Goal: Information Seeking & Learning: Learn about a topic

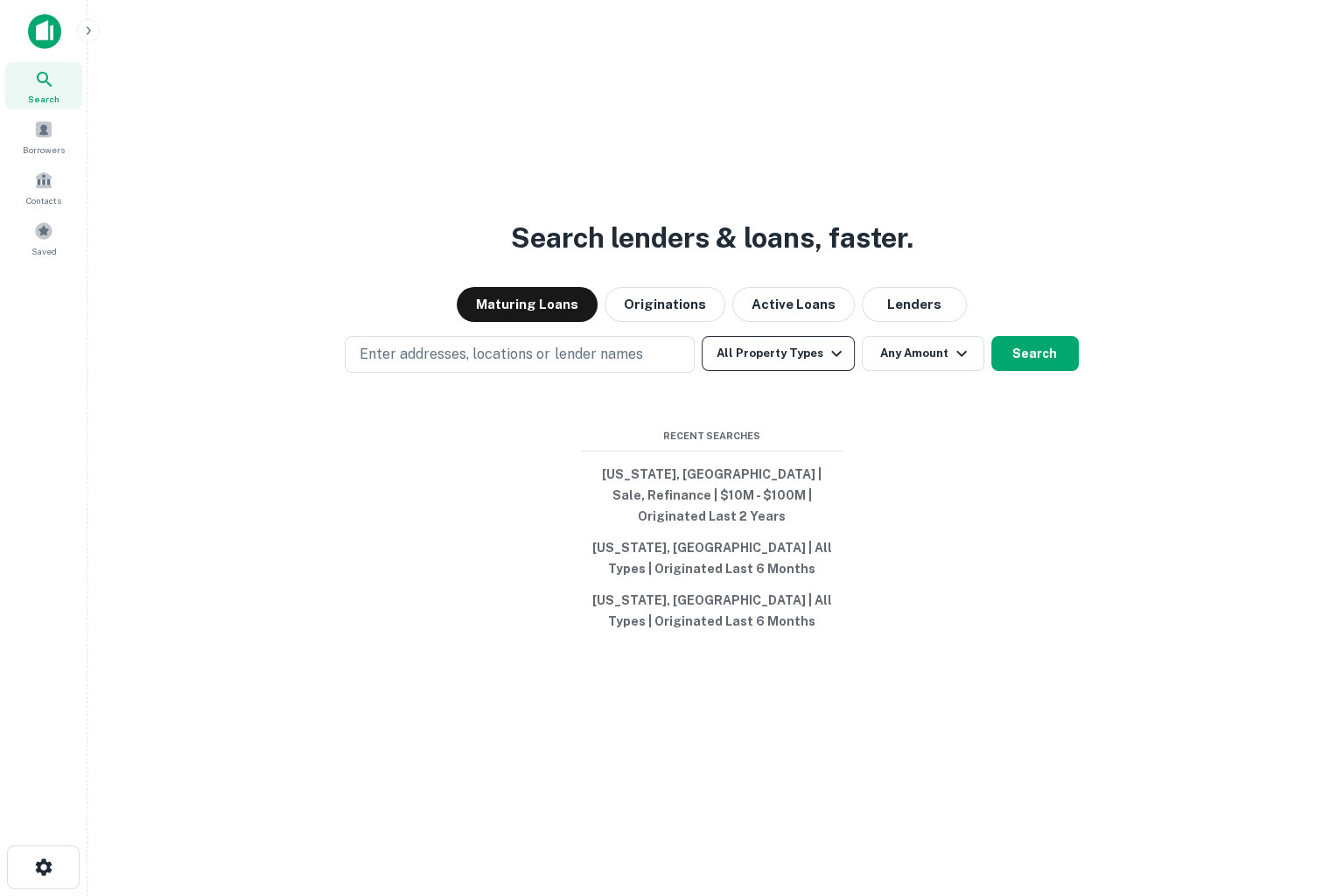
click at [835, 364] on icon "button" at bounding box center [835, 353] width 21 height 21
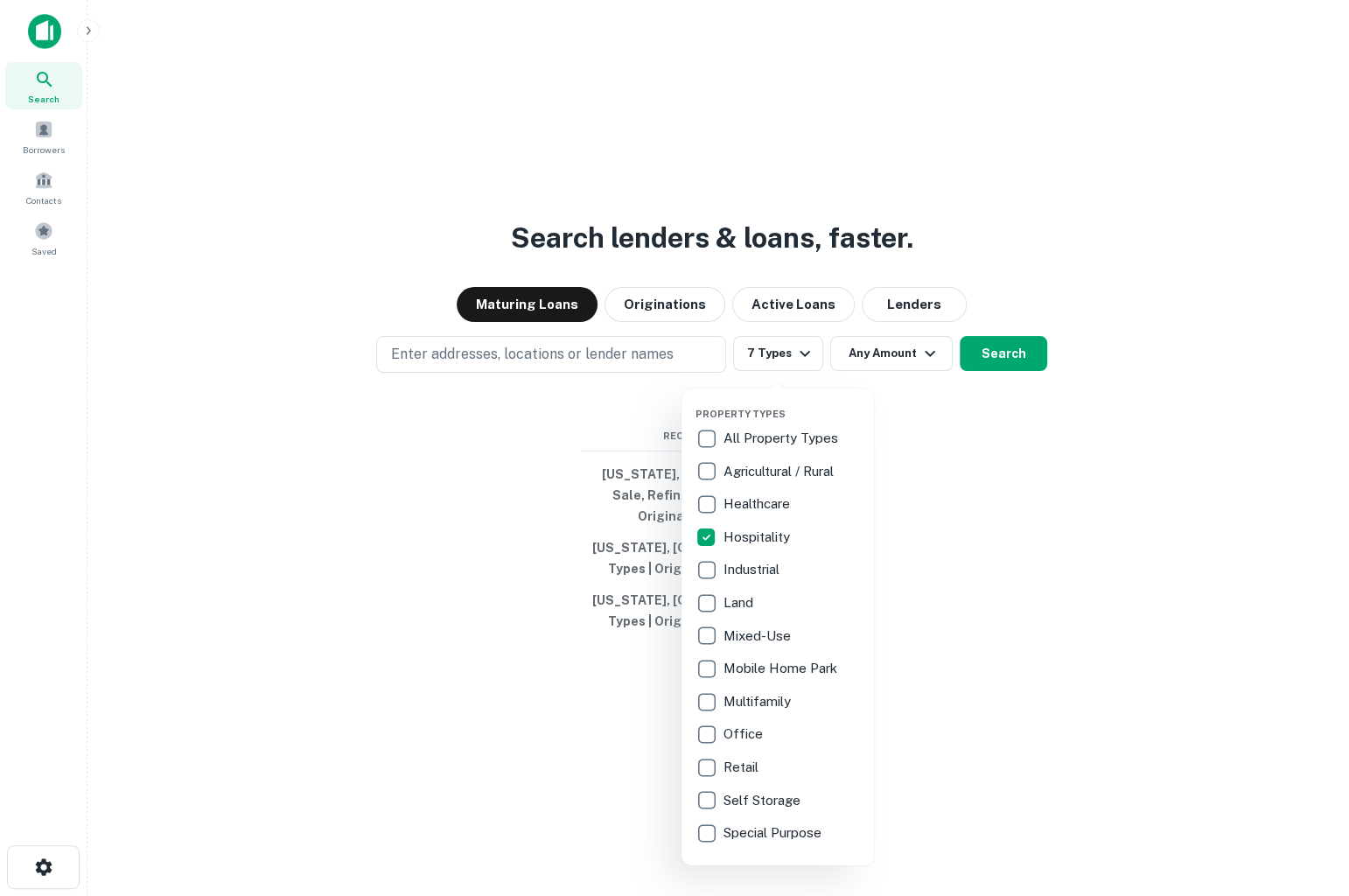
click at [927, 365] on div at bounding box center [674, 448] width 1349 height 896
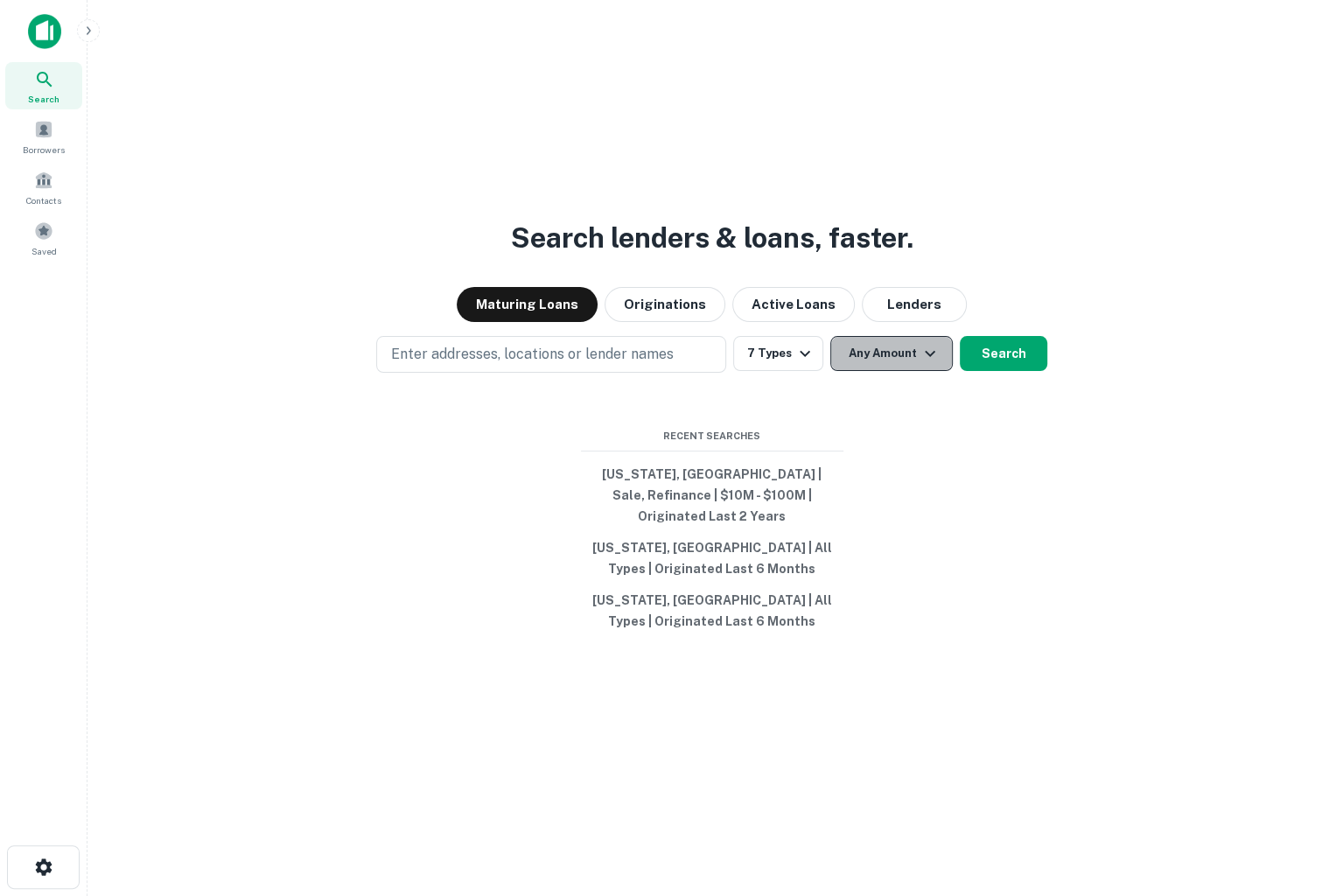
click at [929, 361] on icon "button" at bounding box center [929, 353] width 21 height 21
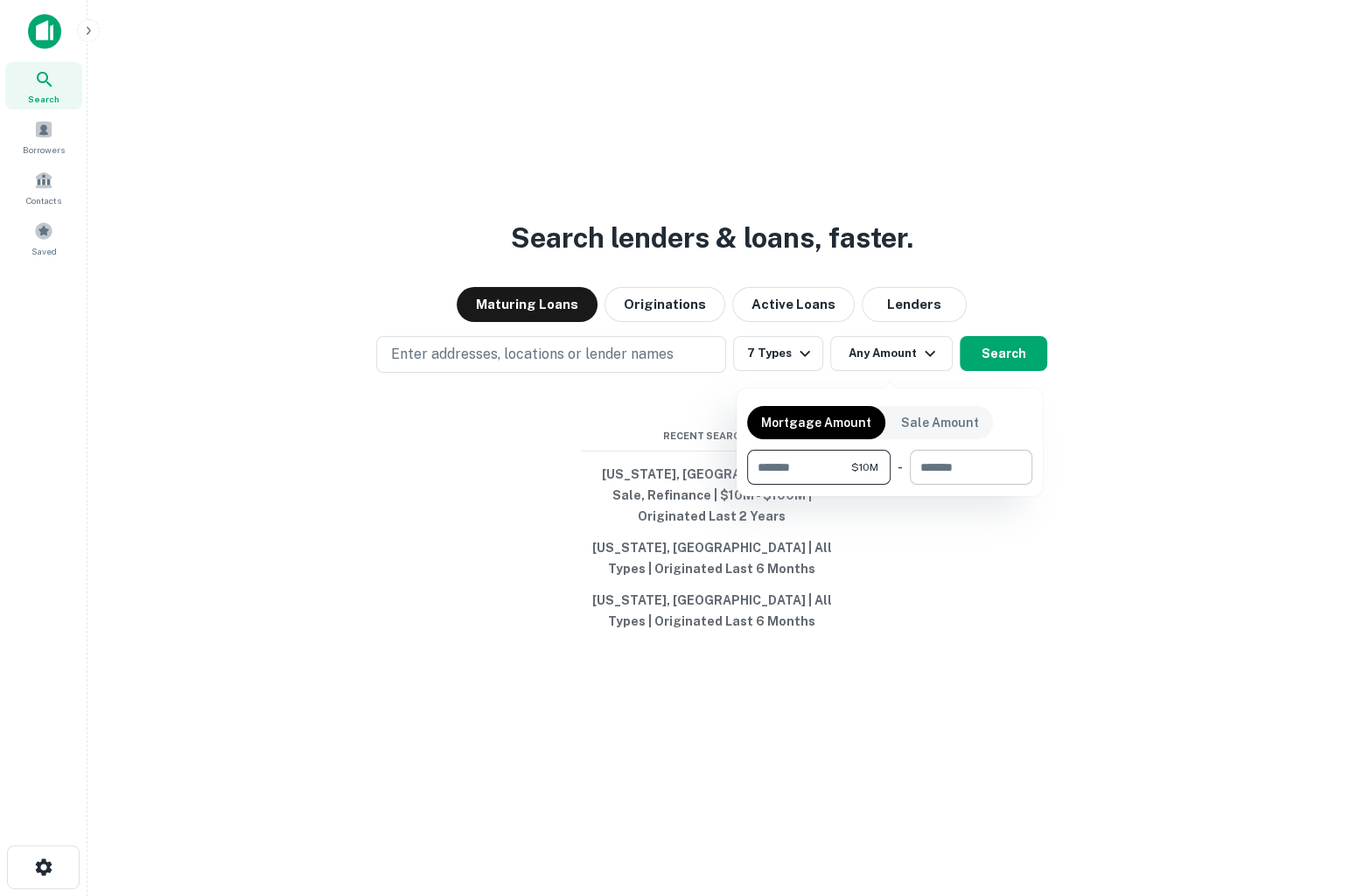
type input "********"
click at [929, 467] on input "number" at bounding box center [965, 466] width 111 height 35
type input "*********"
click at [1096, 448] on div at bounding box center [674, 448] width 1349 height 896
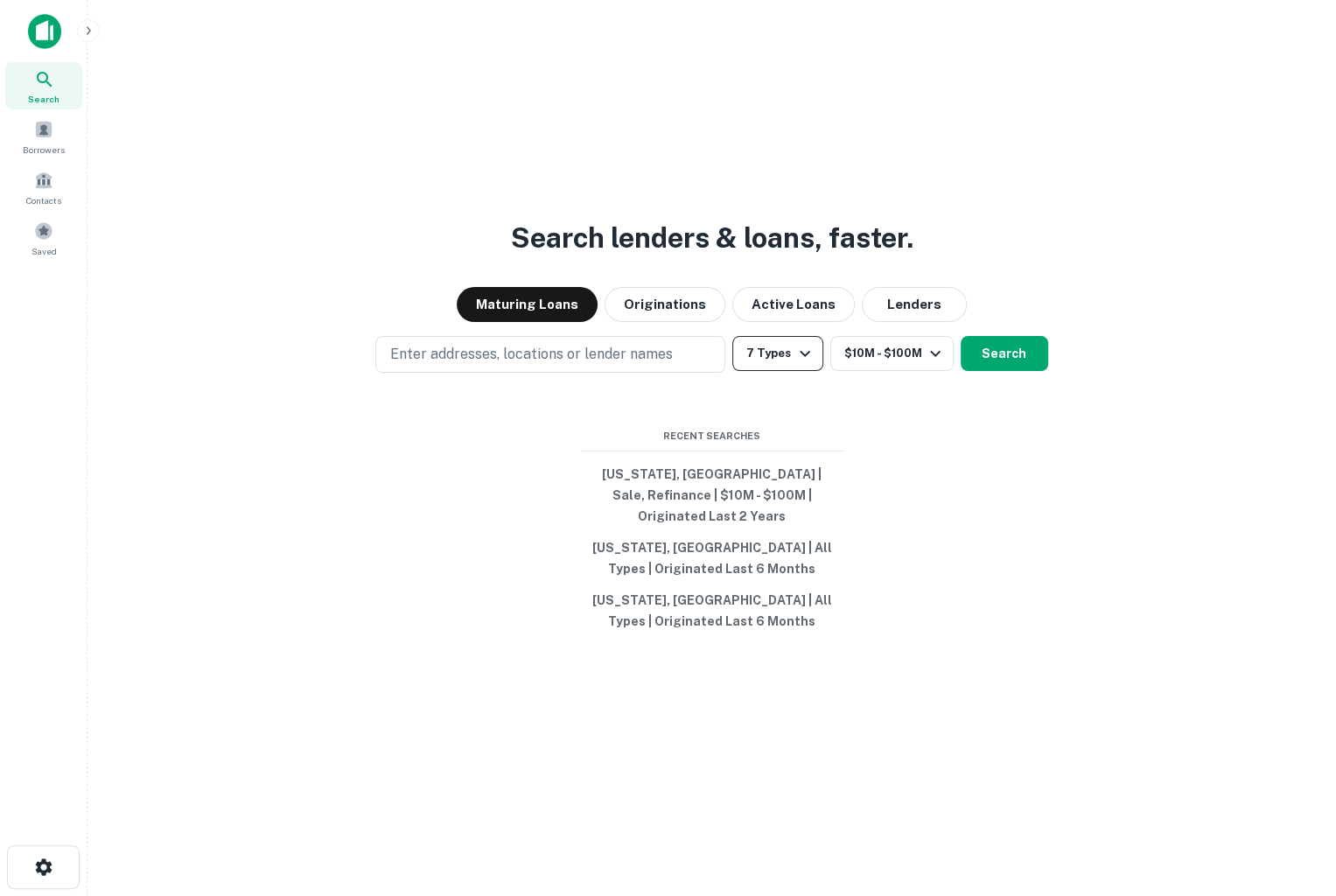
click at [802, 358] on icon "button" at bounding box center [805, 353] width 21 height 21
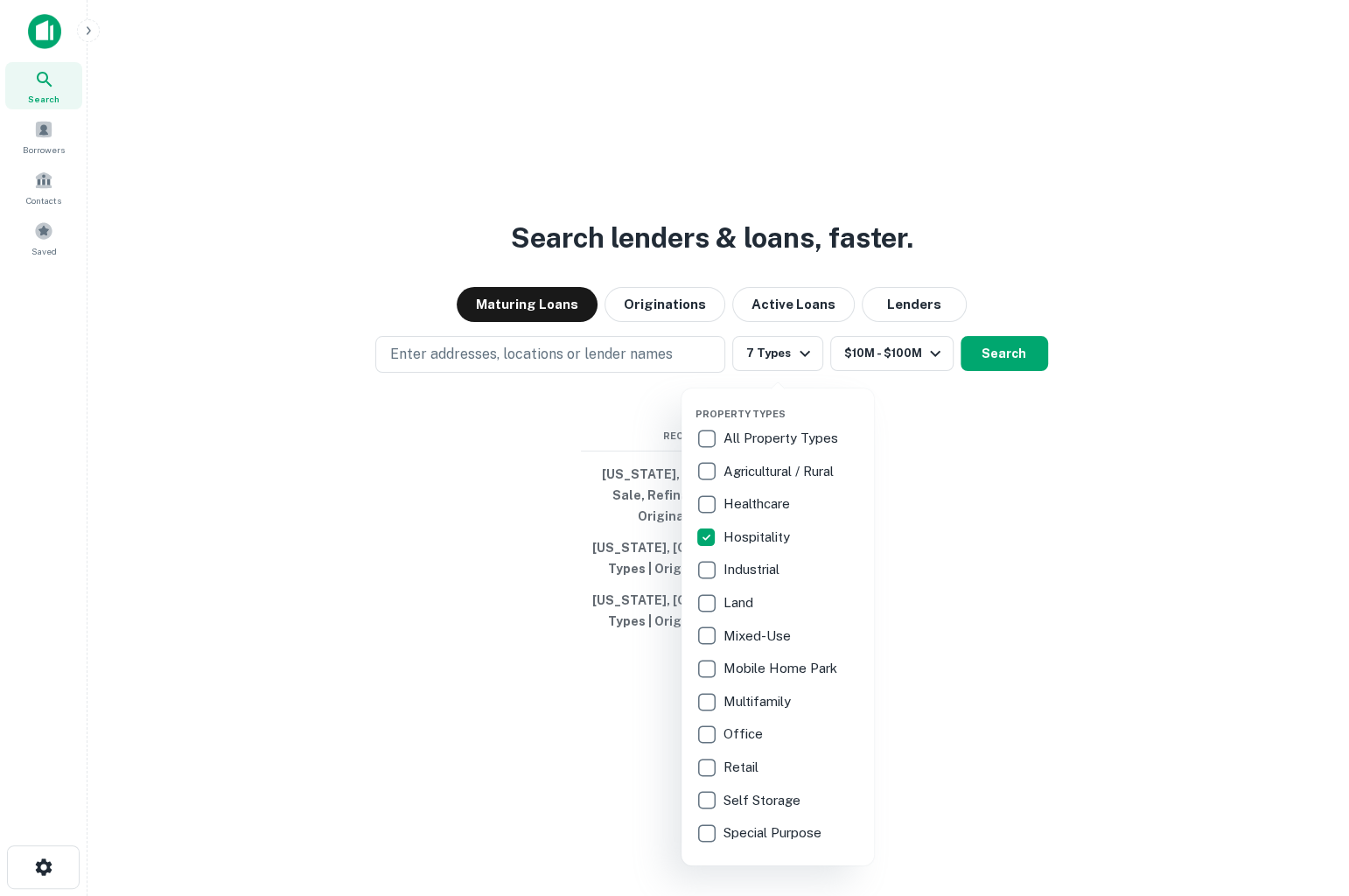
click at [456, 356] on div at bounding box center [674, 448] width 1349 height 896
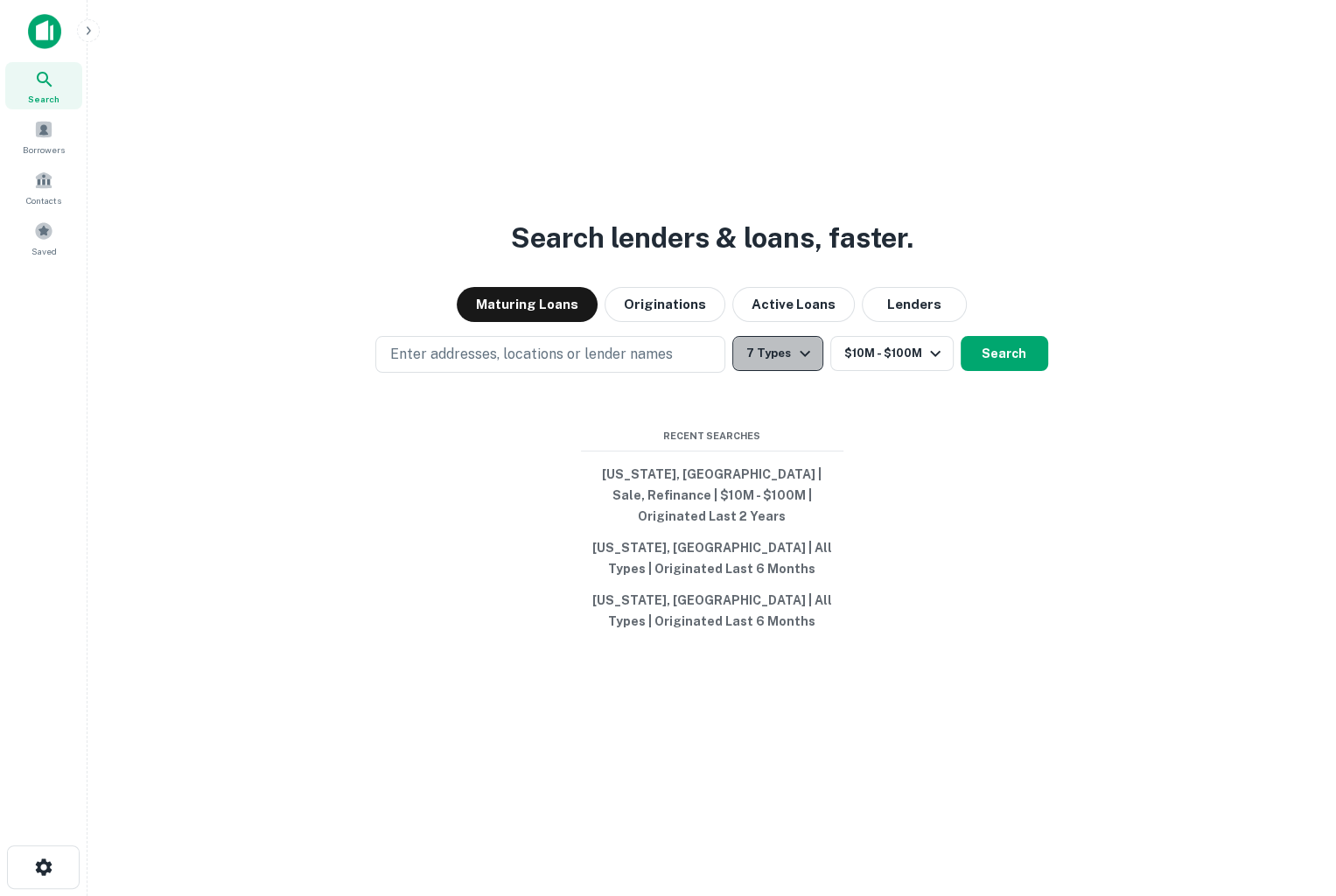
click at [803, 360] on icon "button" at bounding box center [805, 353] width 21 height 21
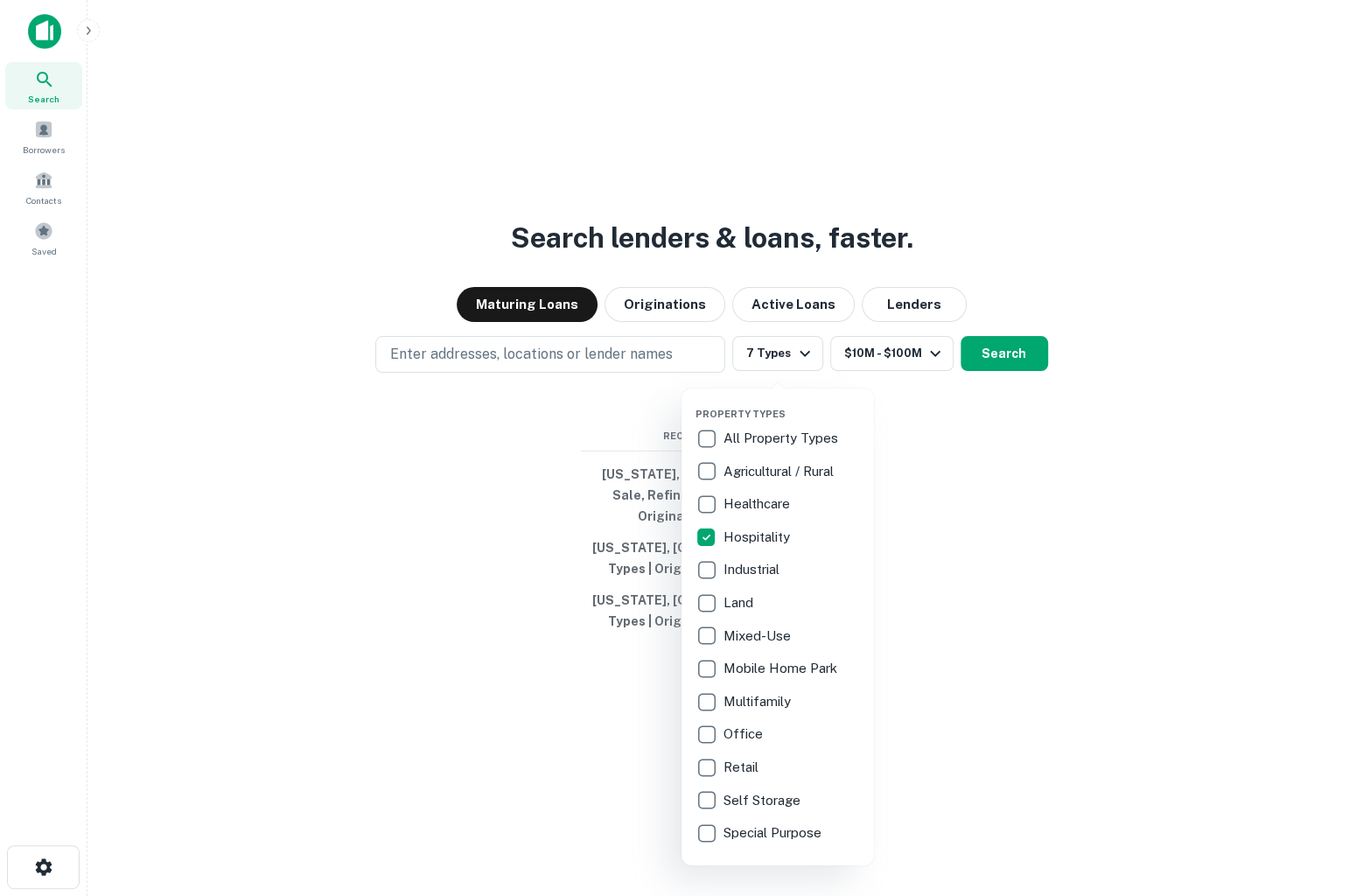
click at [569, 361] on div at bounding box center [674, 448] width 1349 height 896
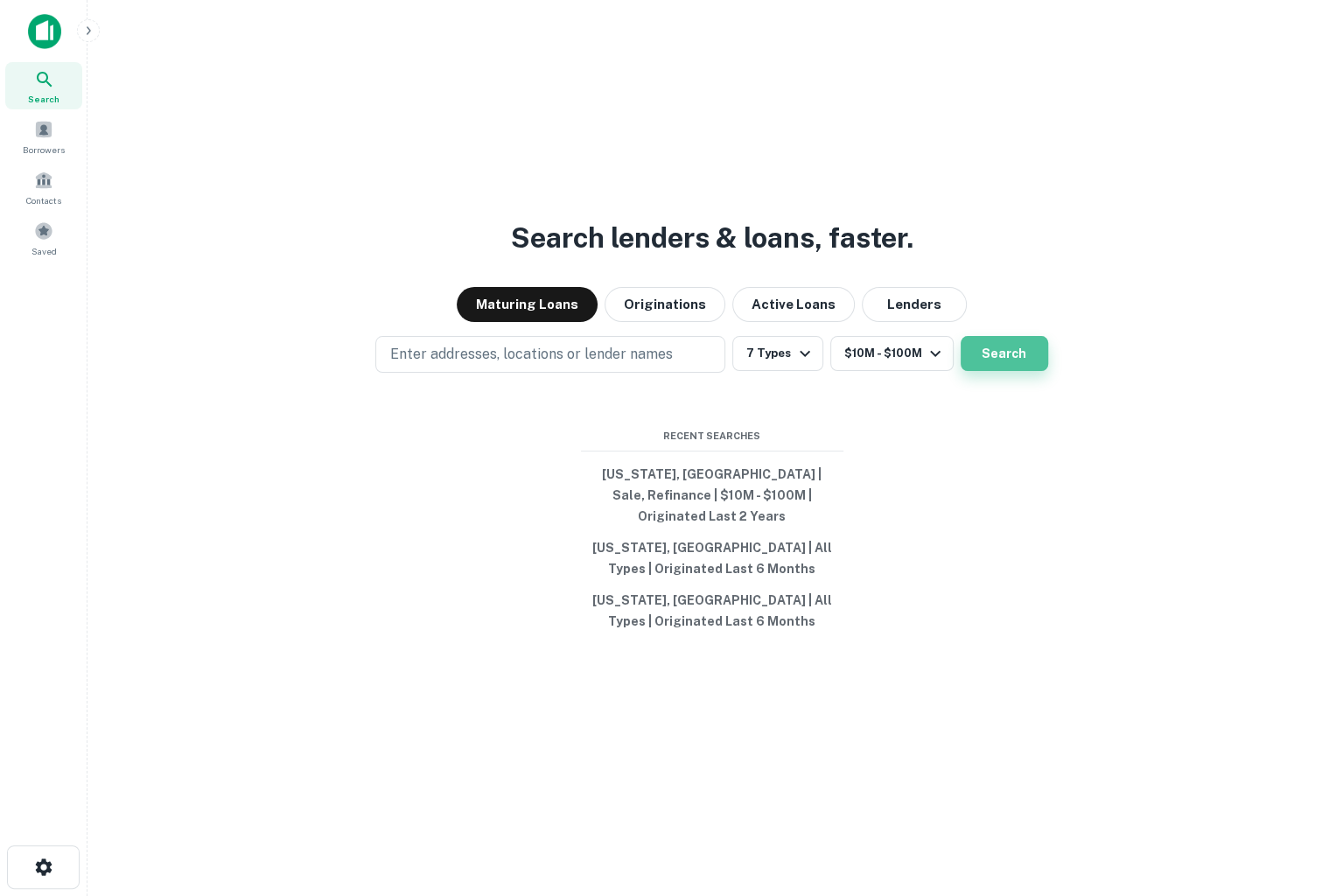
click at [1002, 367] on button "Search" at bounding box center [1005, 353] width 88 height 35
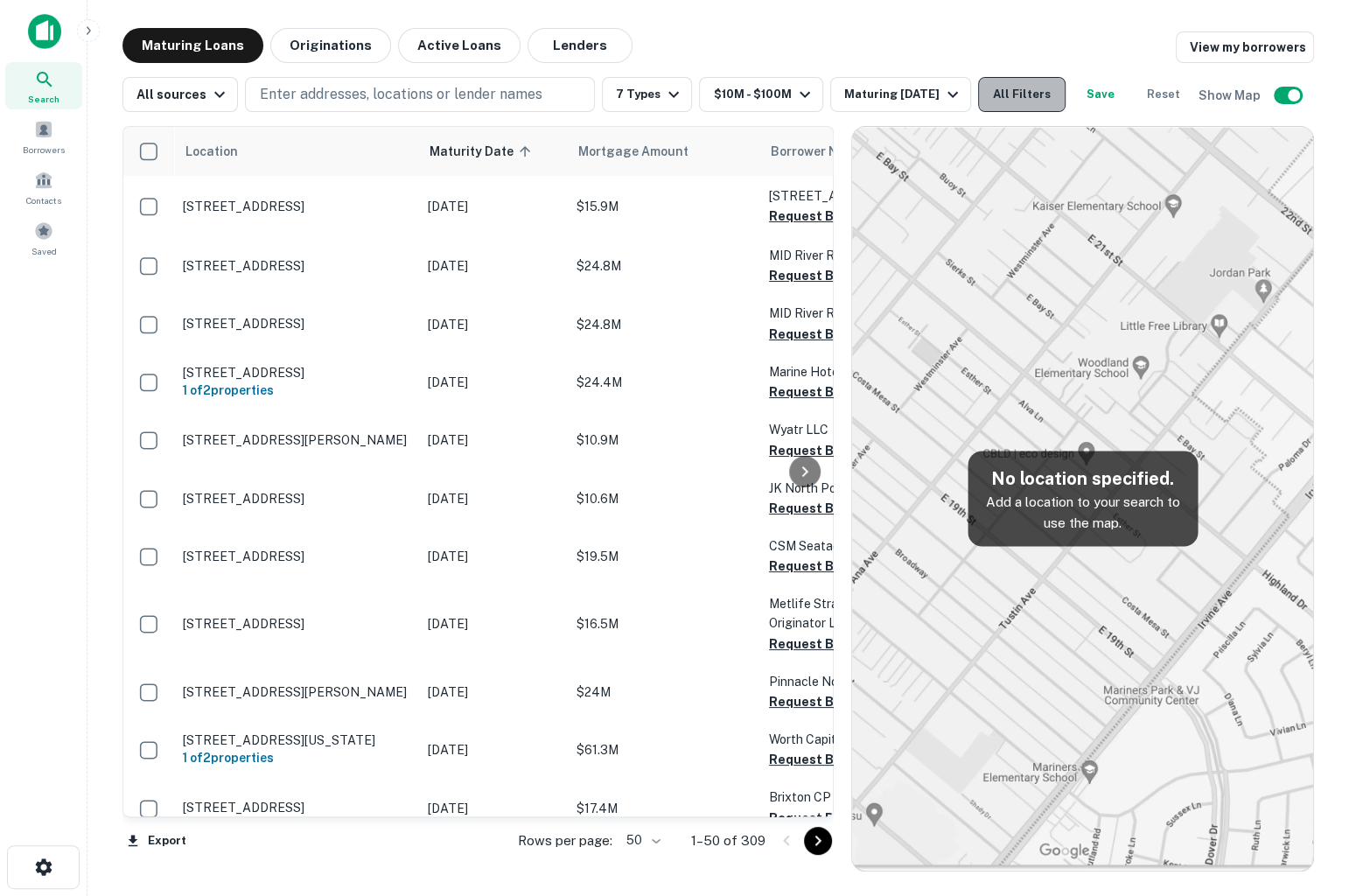
click at [1020, 90] on button "All Filters" at bounding box center [1022, 94] width 88 height 35
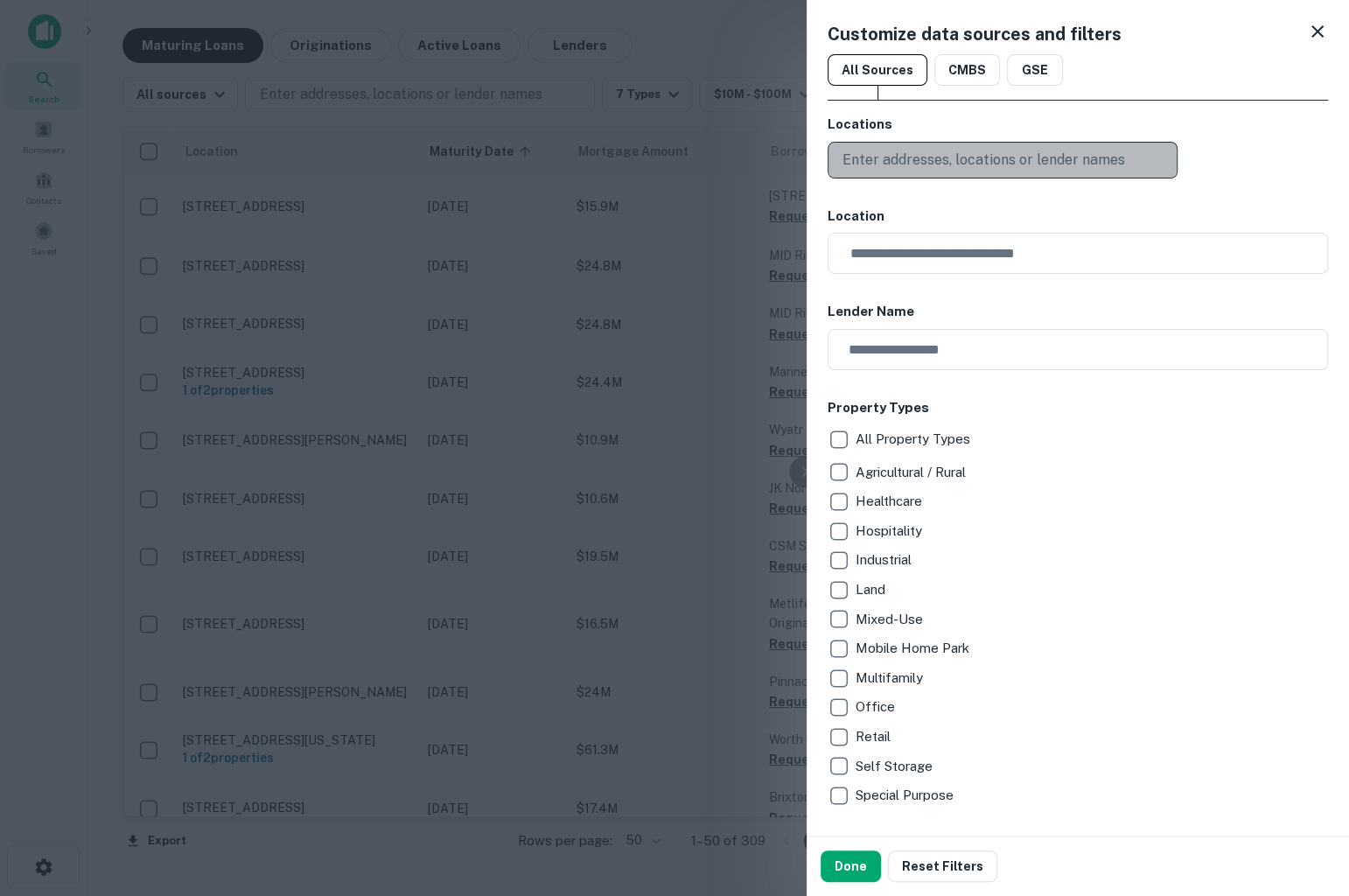
click at [881, 155] on p "Enter addresses, locations or lender names" at bounding box center [983, 159] width 282 height 21
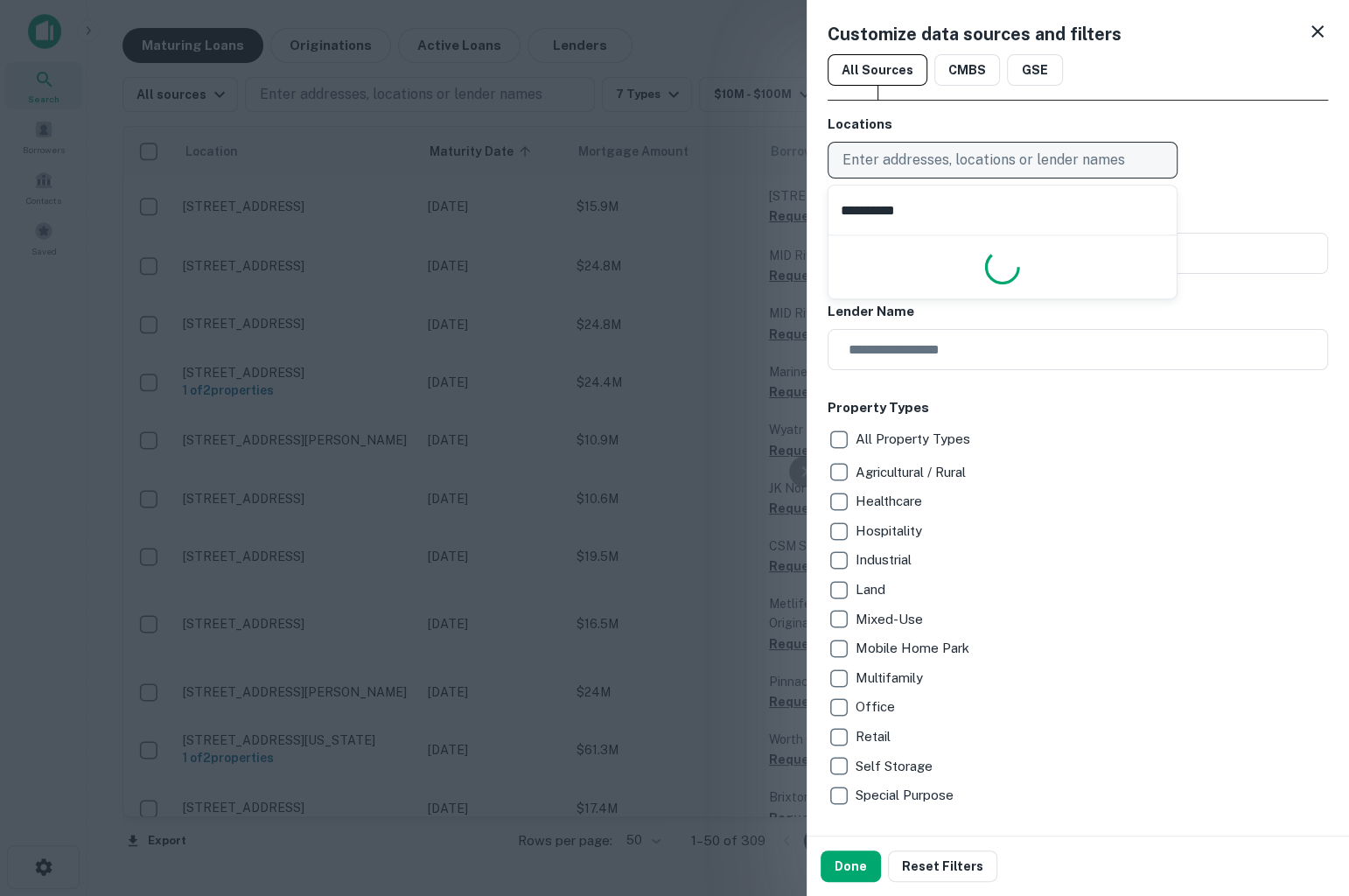
type input "**********"
click at [918, 157] on p "Enter addresses, locations or lender names" at bounding box center [983, 159] width 282 height 21
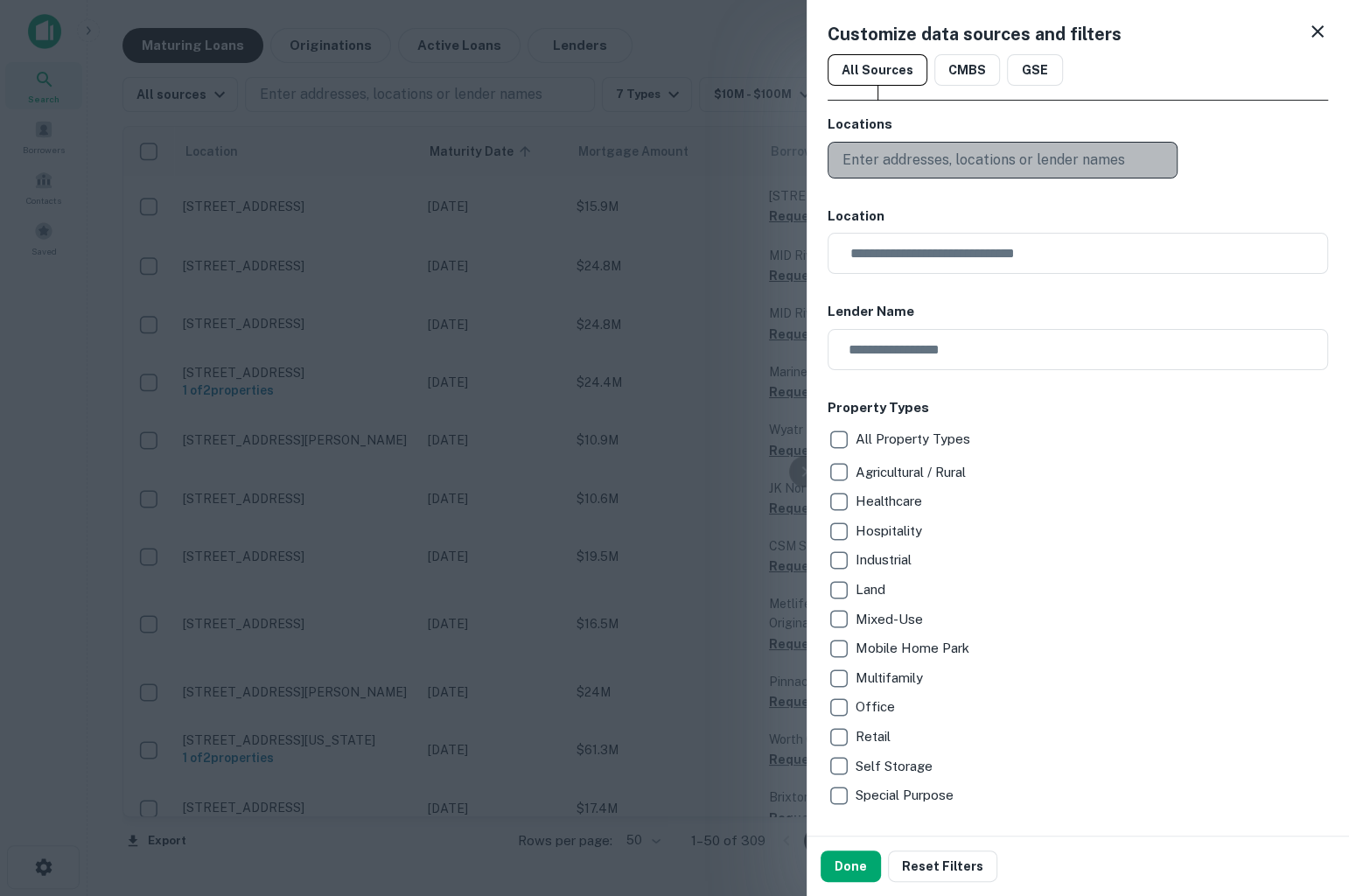
click at [900, 149] on p "Enter addresses, locations or lender names" at bounding box center [983, 159] width 282 height 21
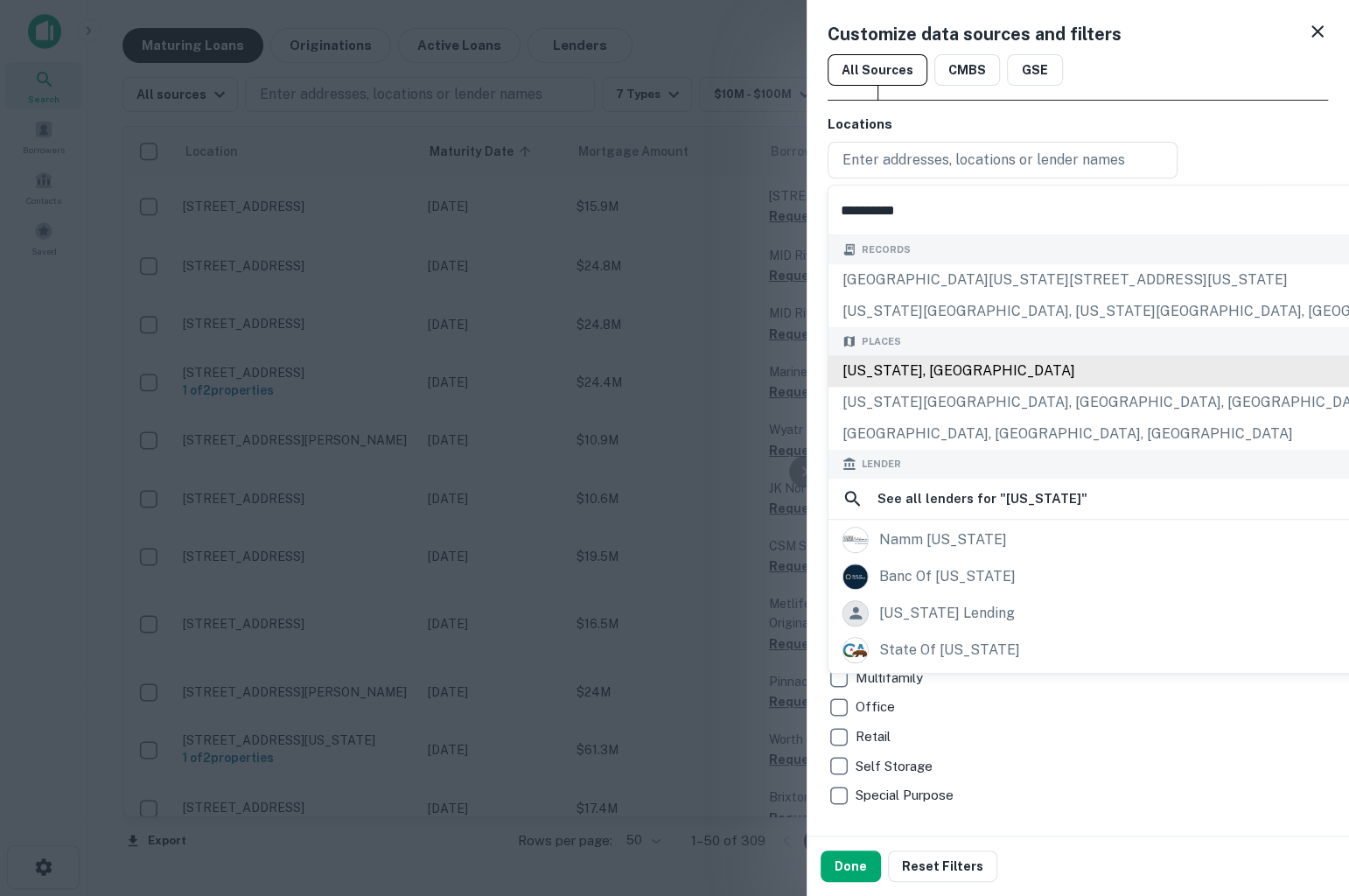
click at [909, 372] on div "Places [US_STATE], [GEOGRAPHIC_DATA] [US_STATE][GEOGRAPHIC_DATA], [GEOGRAPHIC_D…" at bounding box center [1148, 389] width 639 height 124
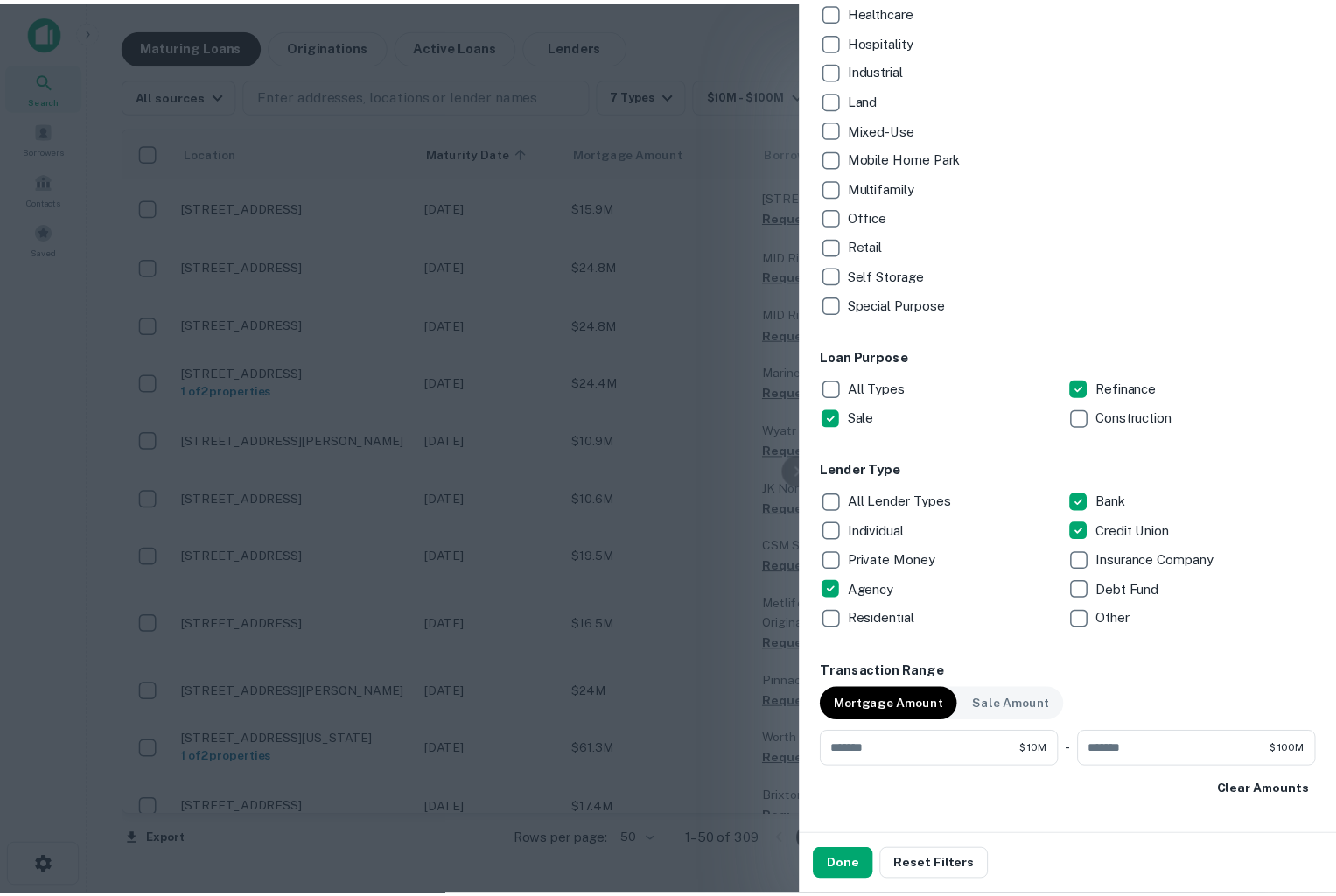
scroll to position [262, 0]
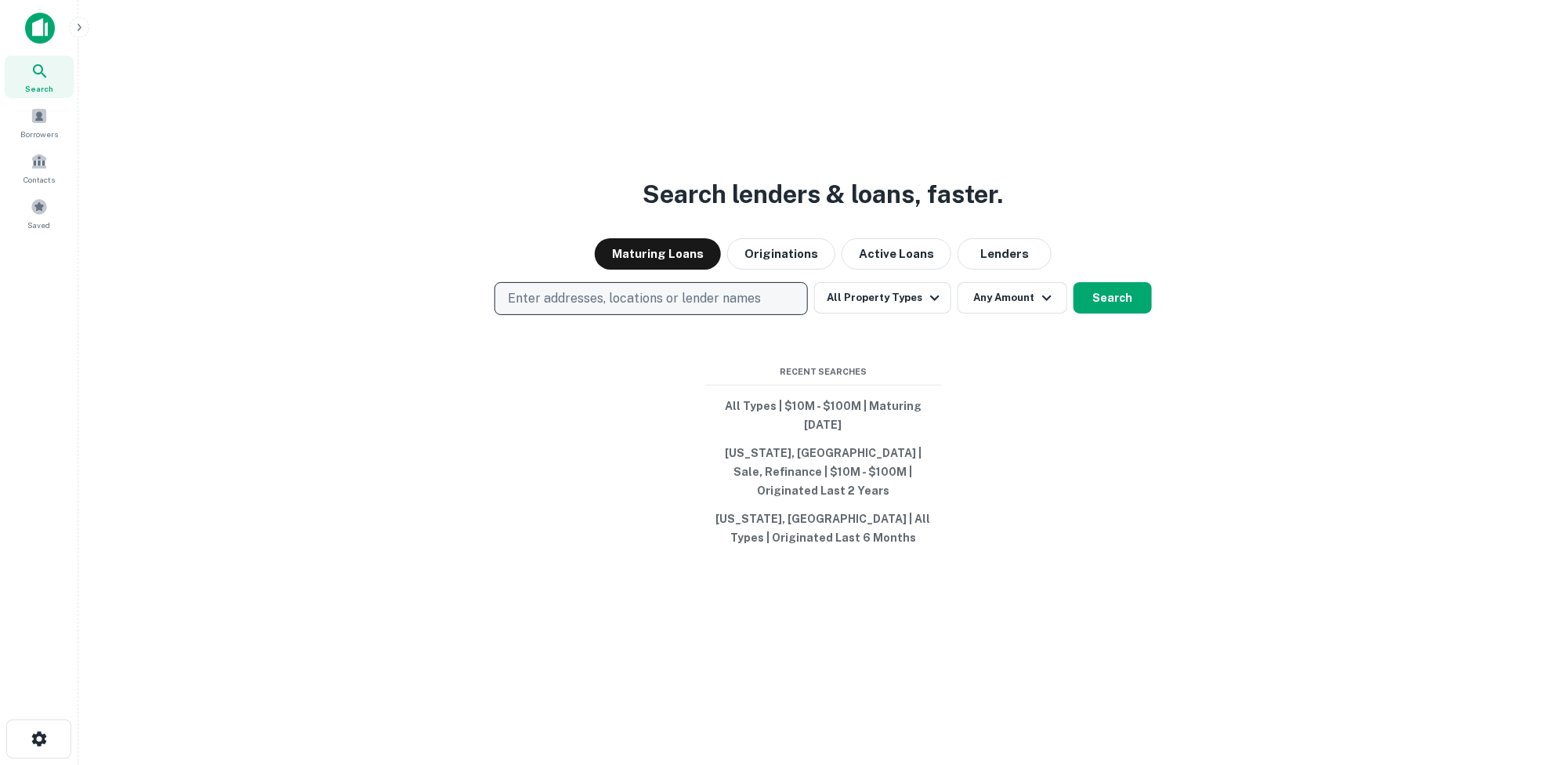
click at [629, 297] on button "Enter addresses, locations or lender names" at bounding box center [651, 298] width 313 height 33
type input "**********"
click at [557, 305] on span "[US_STATE], [GEOGRAPHIC_DATA]" at bounding box center [582, 298] width 118 height 14
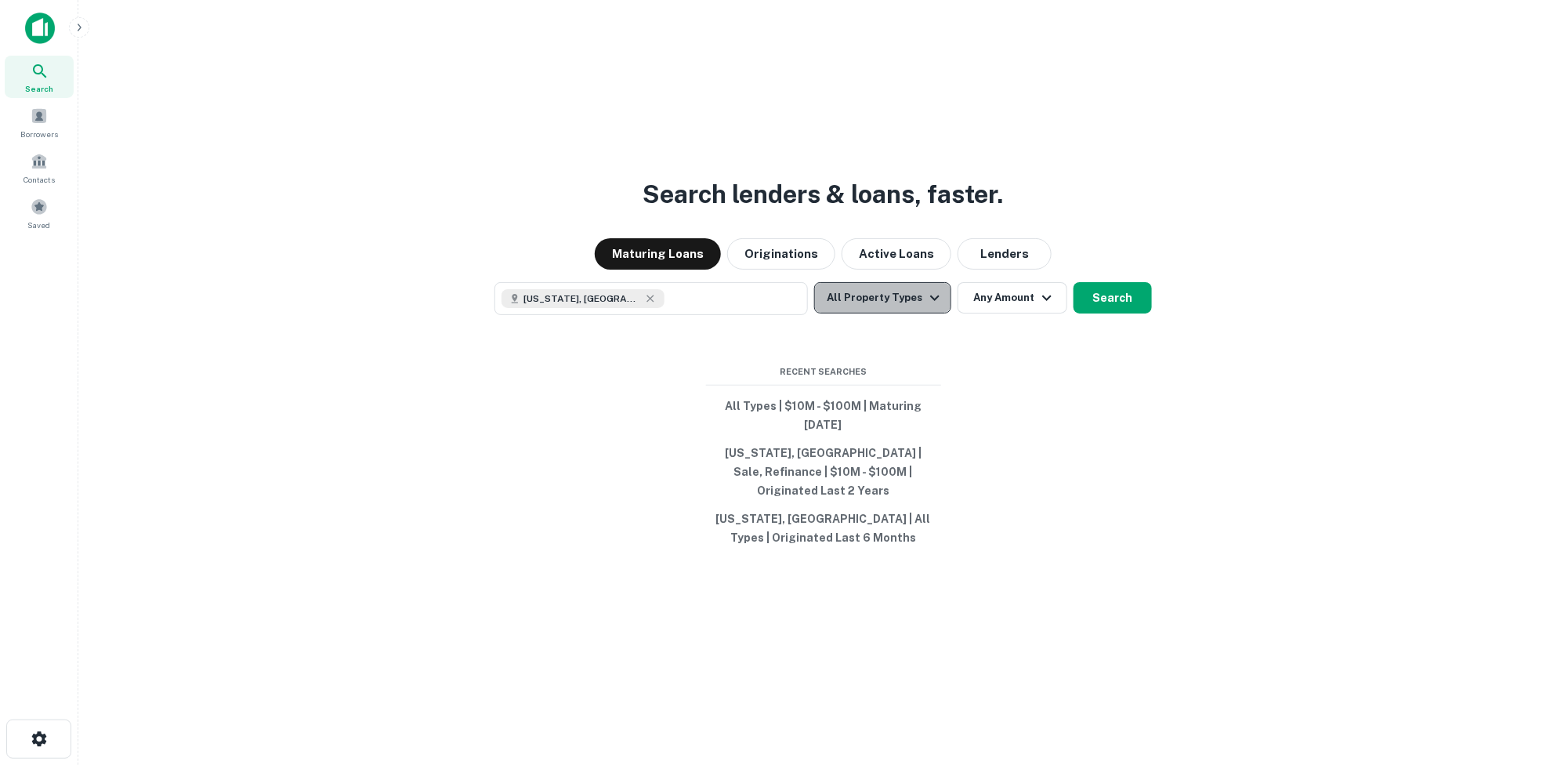
click at [931, 307] on icon "button" at bounding box center [934, 297] width 19 height 19
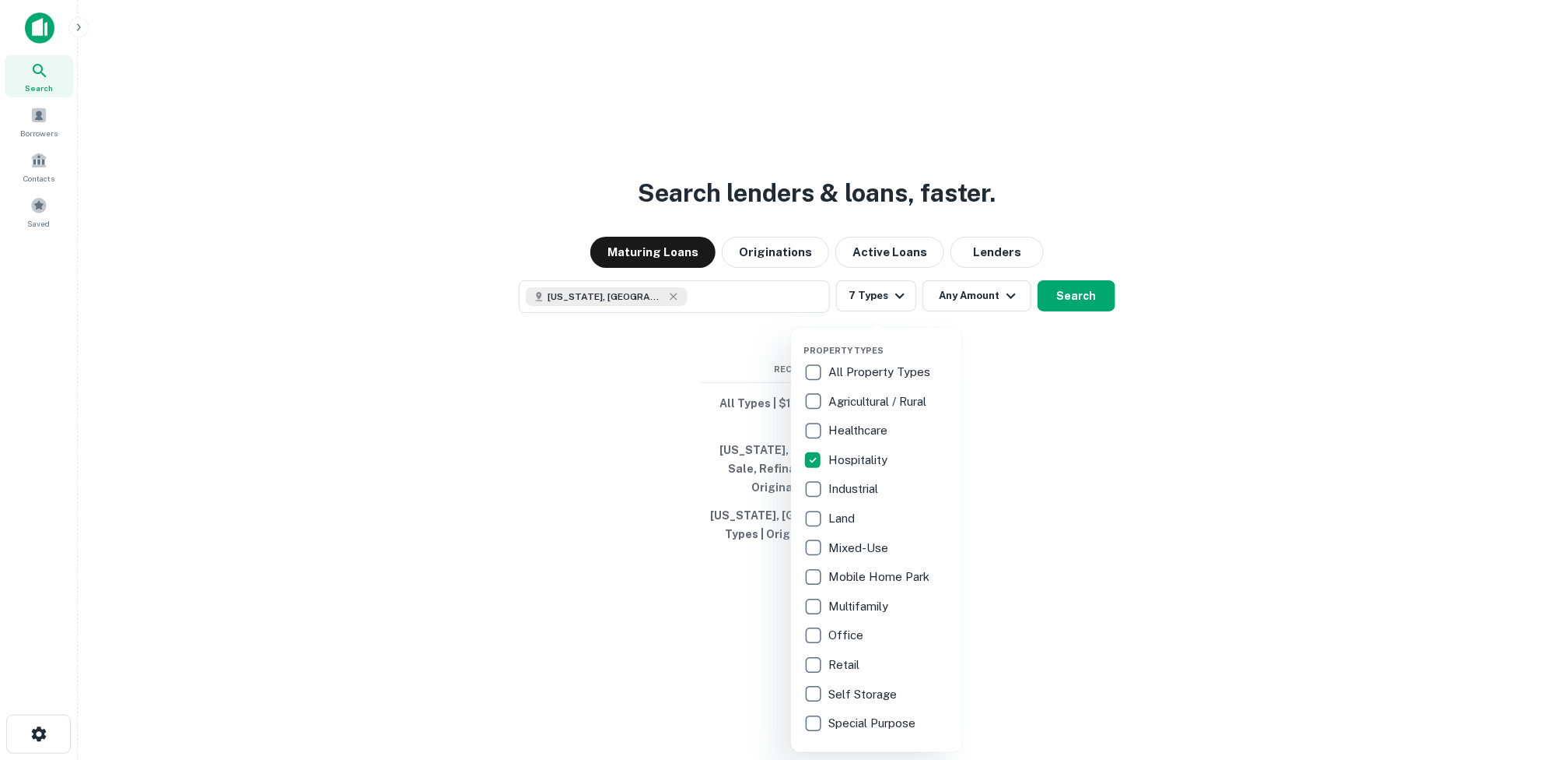
click at [1005, 303] on div at bounding box center [784, 380] width 1568 height 760
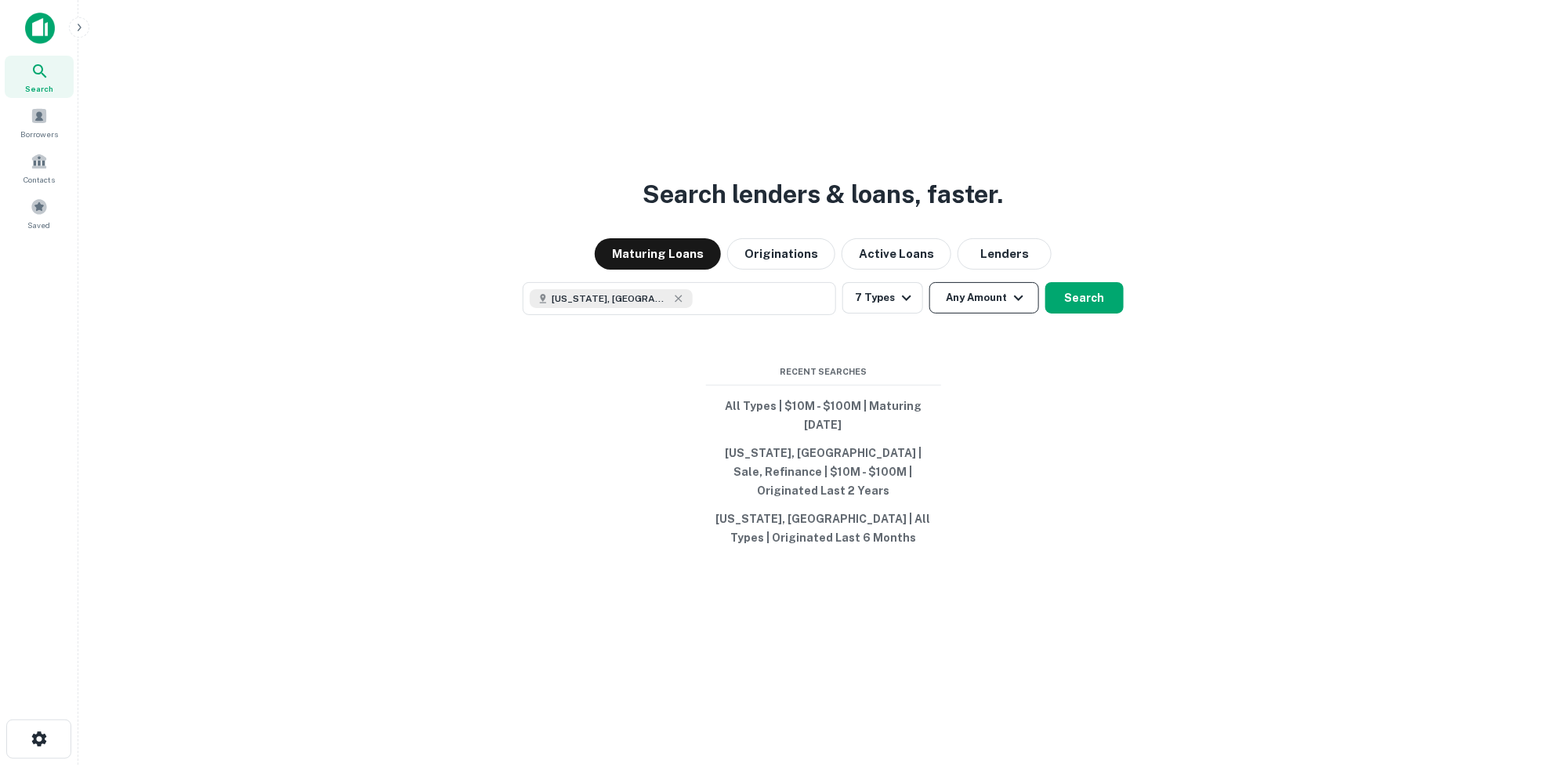
click at [1015, 305] on icon "button" at bounding box center [1018, 297] width 19 height 19
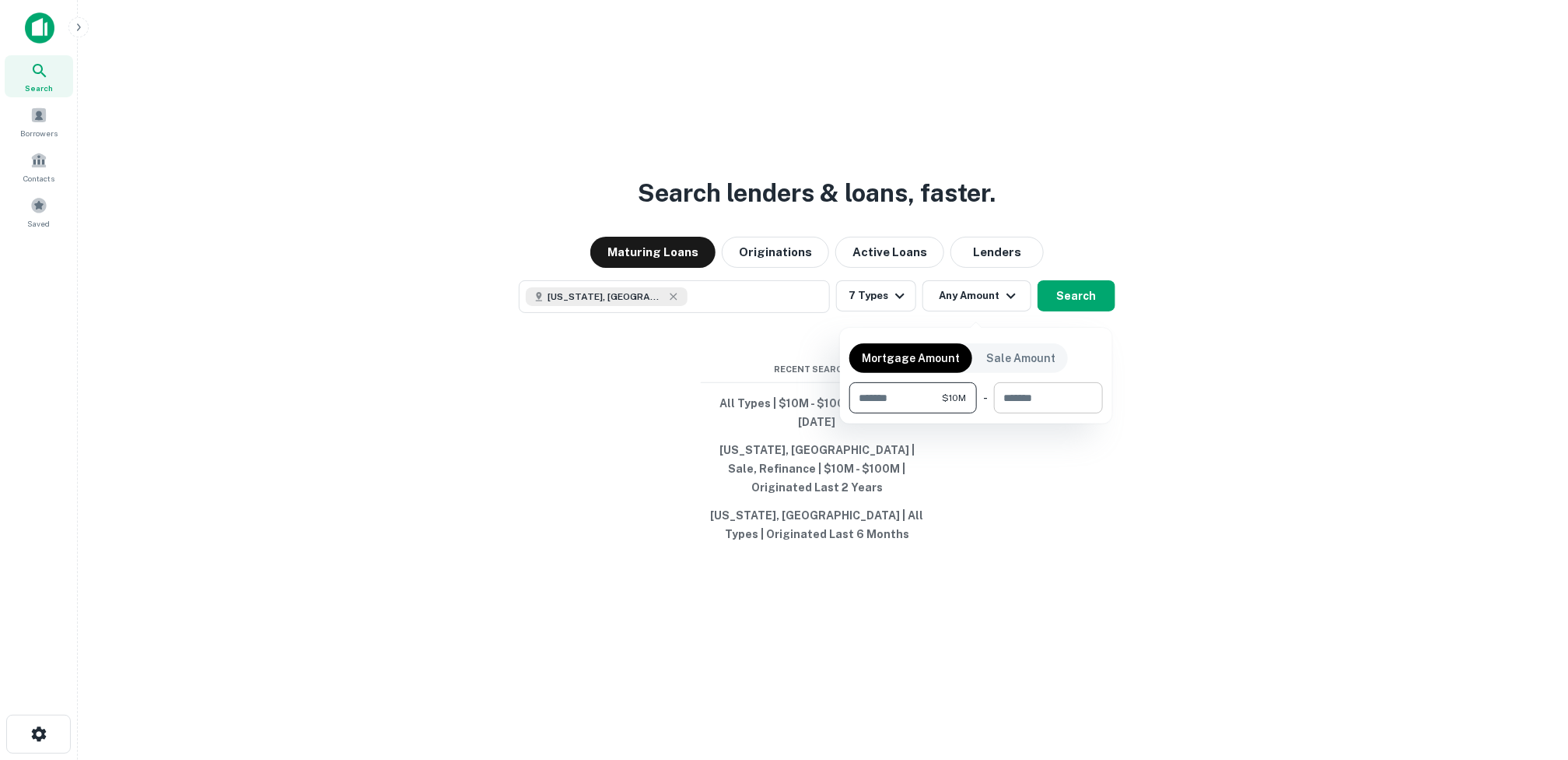
type input "********"
click at [1024, 404] on input "number" at bounding box center [1043, 397] width 98 height 31
type input "*********"
click at [1141, 315] on div at bounding box center [784, 380] width 1568 height 760
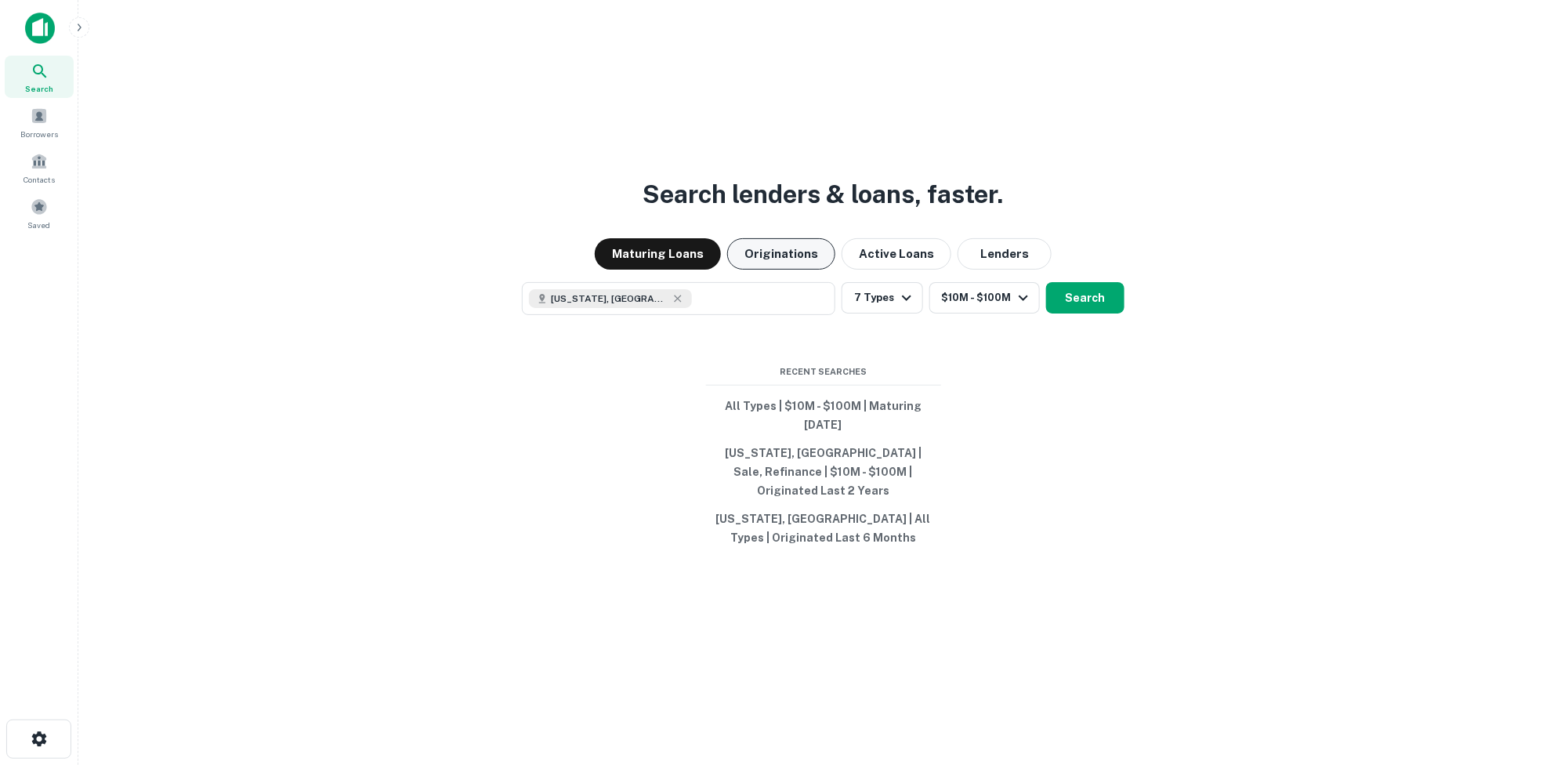
click at [813, 260] on button "Originations" at bounding box center [780, 254] width 108 height 31
click at [1083, 304] on button "Search" at bounding box center [1086, 297] width 79 height 31
